Goal: Obtain resource: Download file/media

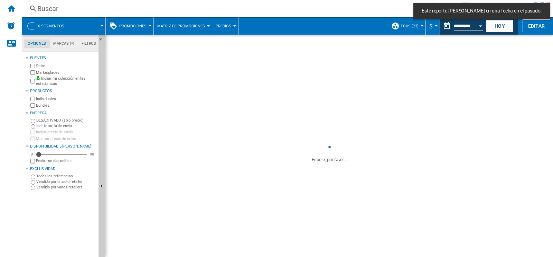
click at [102, 25] on div at bounding box center [101, 26] width 3 height 2
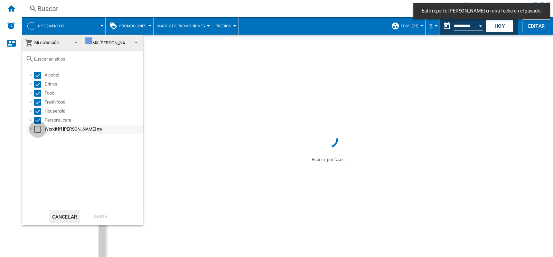
click at [38, 128] on div "Select" at bounding box center [37, 128] width 7 height 7
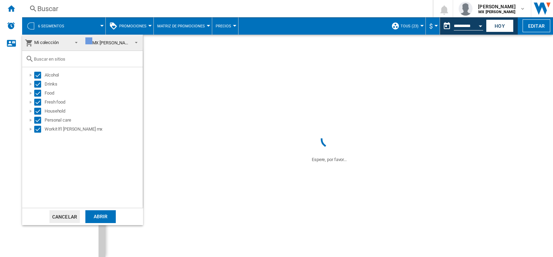
click at [99, 214] on div "Abrir" at bounding box center [100, 216] width 30 height 13
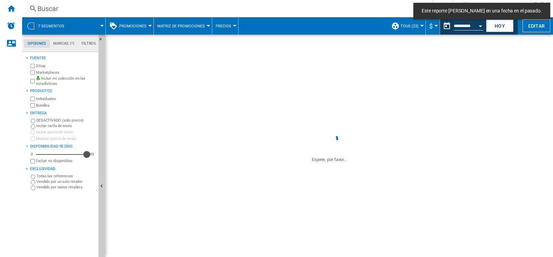
drag, startPoint x: 38, startPoint y: 154, endPoint x: 90, endPoint y: 161, distance: 52.7
click at [90, 161] on div "0 90 90 Excluir no disponibles" at bounding box center [62, 157] width 67 height 13
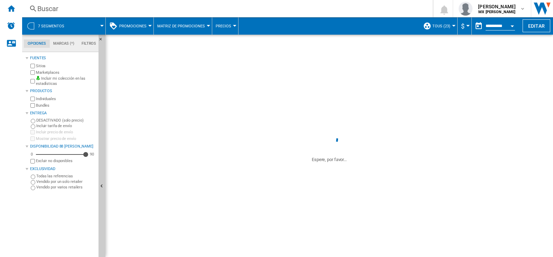
click at [512, 27] on button "Open calendar" at bounding box center [512, 25] width 12 height 12
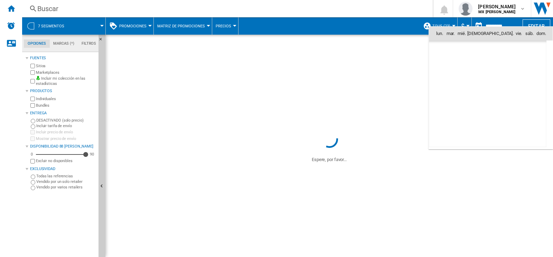
scroll to position [3298, 0]
click at [519, 63] on span "9" at bounding box center [518, 64] width 14 height 14
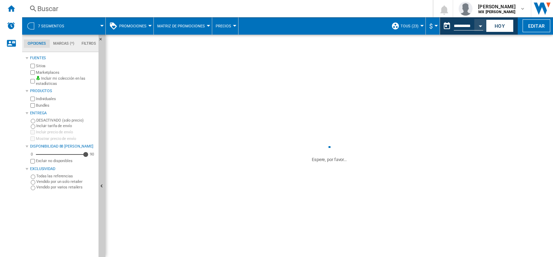
type input "**********"
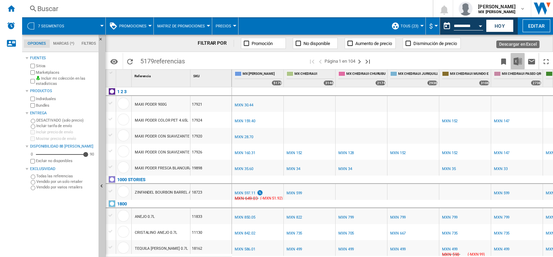
click at [519, 60] on img "Descargar en Excel" at bounding box center [518, 61] width 8 height 8
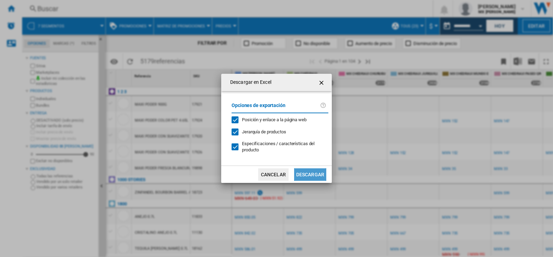
click at [316, 168] on button "Descargar" at bounding box center [310, 174] width 32 height 12
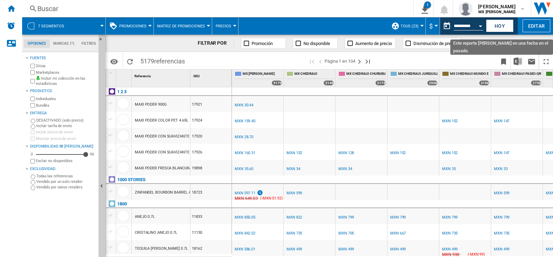
click at [479, 23] on button "Open calendar" at bounding box center [480, 25] width 12 height 12
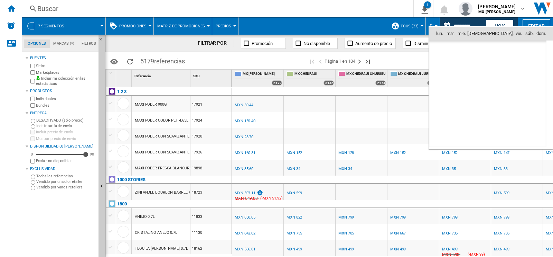
scroll to position [3298, 0]
click at [535, 64] on span "10" at bounding box center [533, 64] width 14 height 14
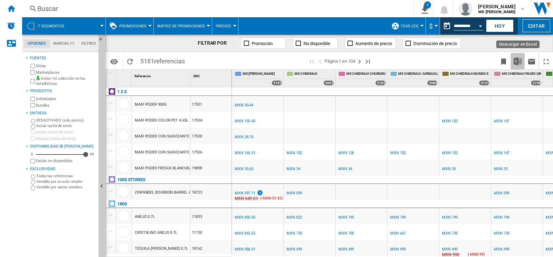
click at [519, 61] on img "Descargar en Excel" at bounding box center [518, 61] width 8 height 8
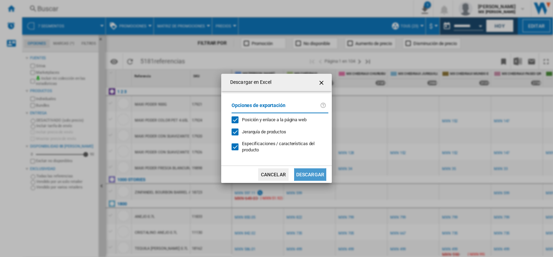
click at [301, 170] on button "Descargar" at bounding box center [310, 174] width 32 height 12
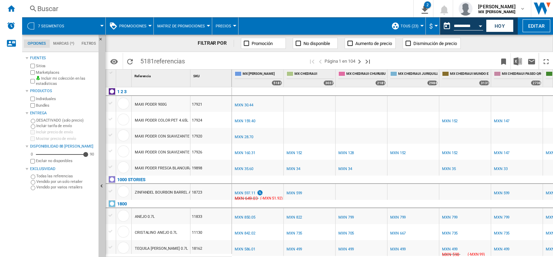
click at [55, 222] on div "[PERSON_NAME] Sitios Marketplaces Incluir mi colección en las estadísticas Prod…" at bounding box center [61, 155] width 70 height 203
